Goal: Task Accomplishment & Management: Manage account settings

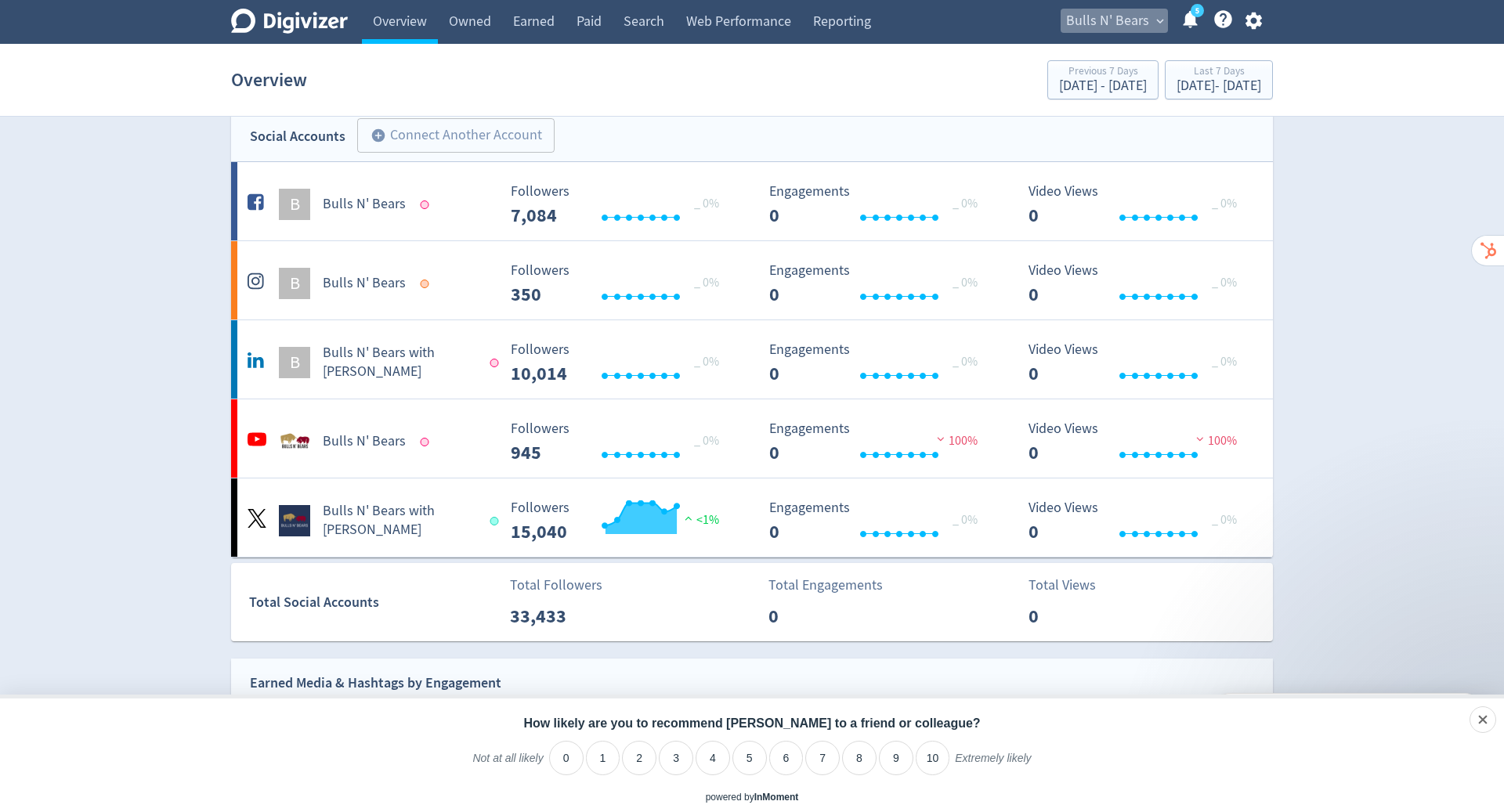
click at [1149, 15] on button "Bulls N' Bears expand_more" at bounding box center [1114, 20] width 107 height 25
click at [1118, 62] on link "Manage Brand Space" at bounding box center [1099, 55] width 140 height 43
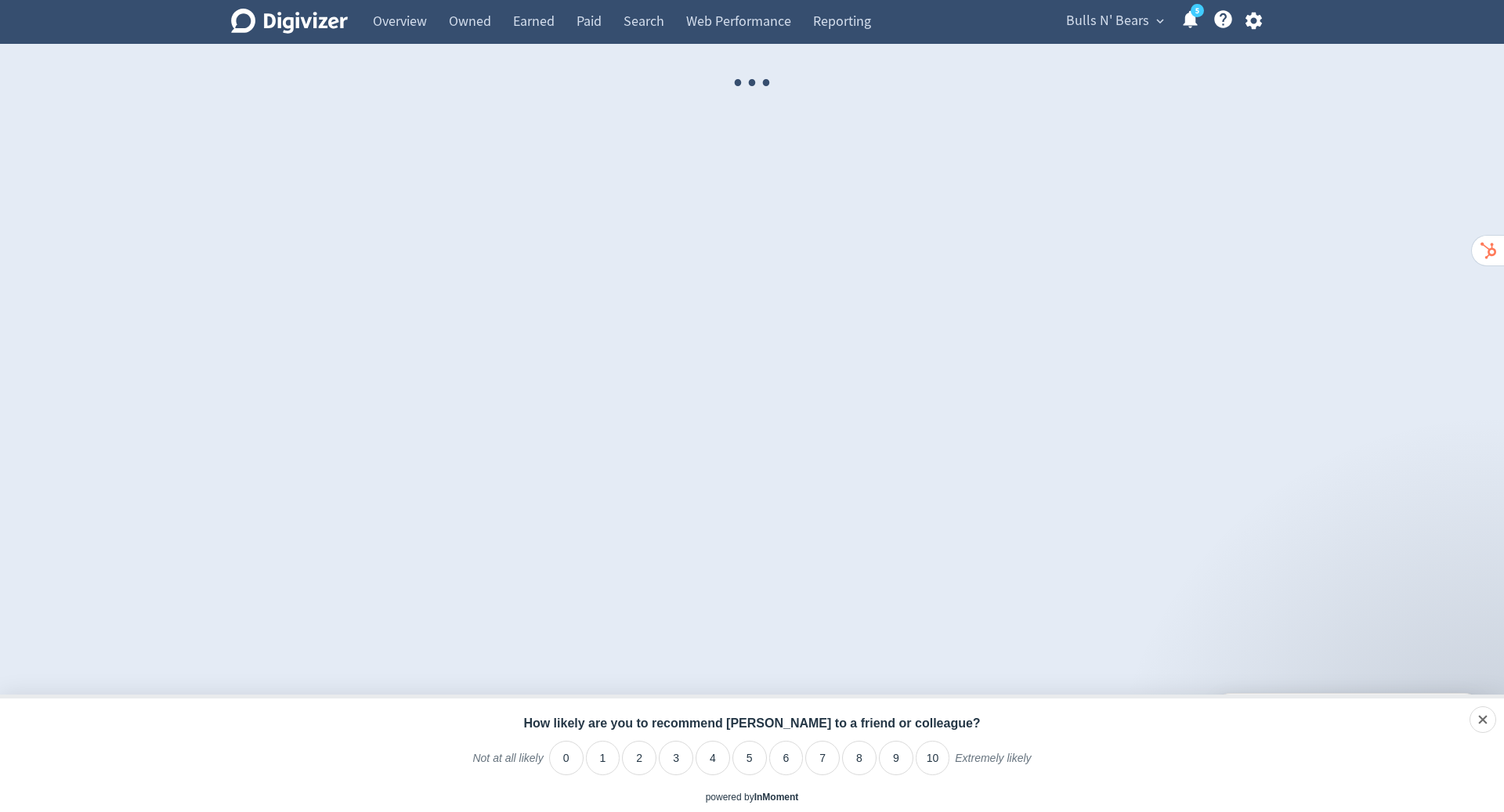
select select "USER"
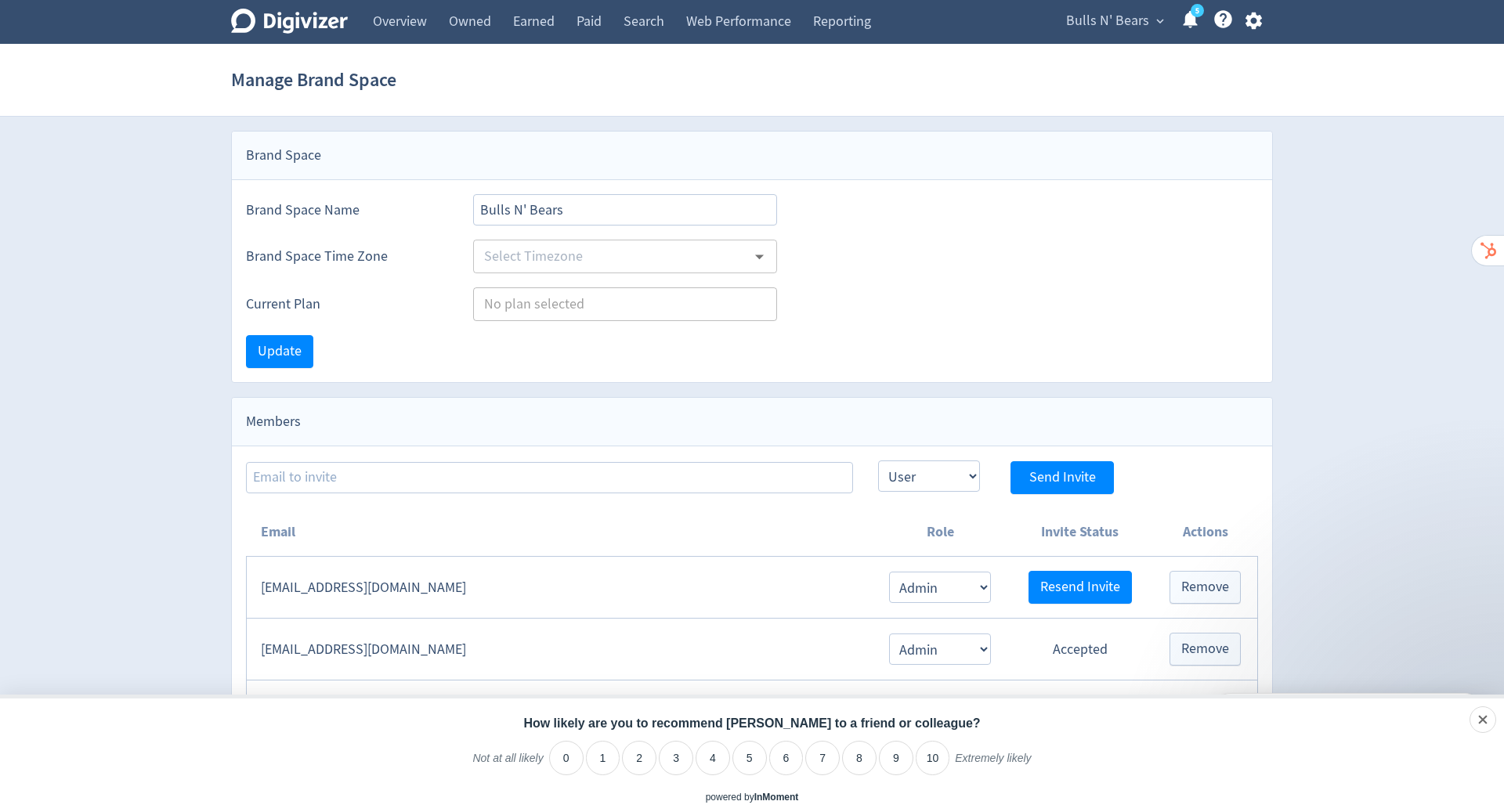
type input "[GEOGRAPHIC_DATA]/[GEOGRAPHIC_DATA]"
type input "AppSumo Tier 1"
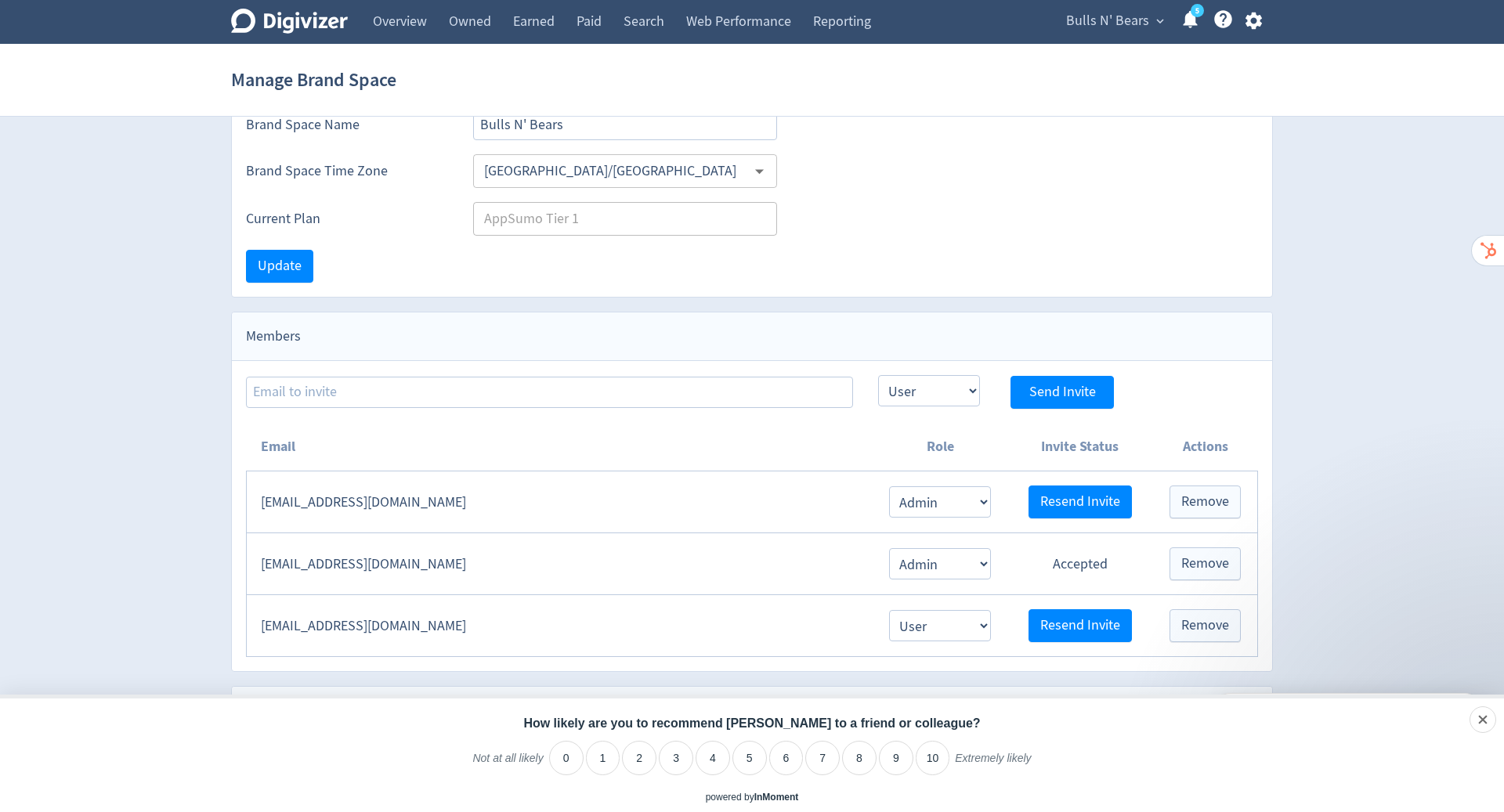
scroll to position [139, 0]
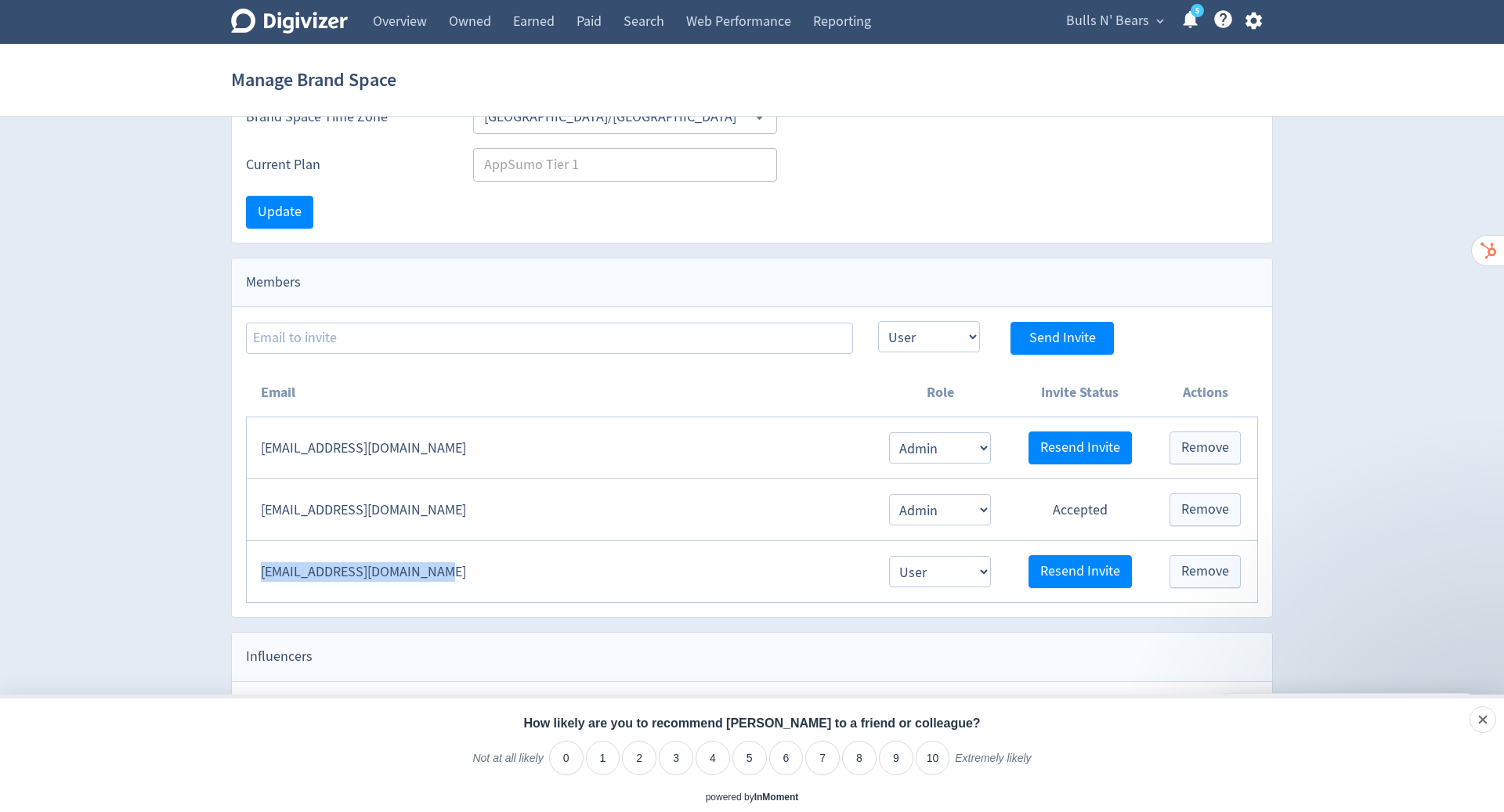
drag, startPoint x: 483, startPoint y: 571, endPoint x: 253, endPoint y: 571, distance: 230.0
click at [253, 571] on td "[EMAIL_ADDRESS][DOMAIN_NAME]" at bounding box center [560, 571] width 626 height 62
copy td "[EMAIL_ADDRESS][DOMAIN_NAME]"
